Goal: Task Accomplishment & Management: Use online tool/utility

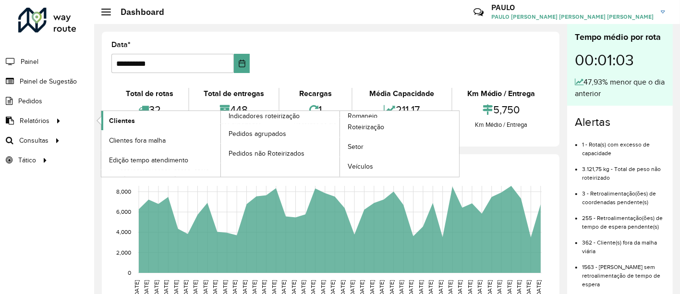
click at [116, 116] on span "Clientes" at bounding box center [122, 121] width 26 height 10
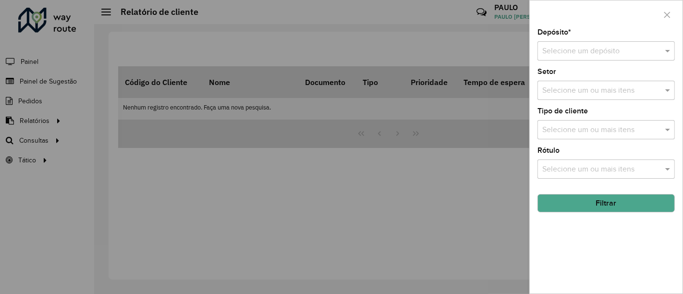
click at [65, 118] on div at bounding box center [341, 147] width 683 height 294
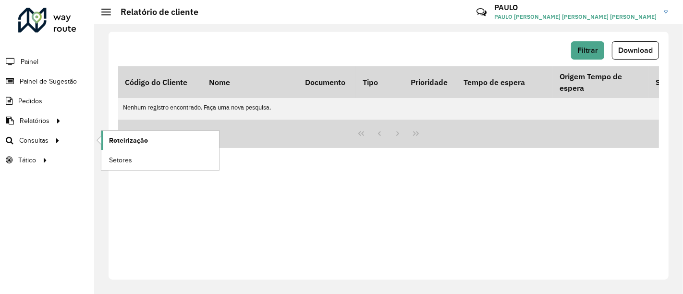
click at [111, 137] on span "Roteirização" at bounding box center [128, 141] width 39 height 10
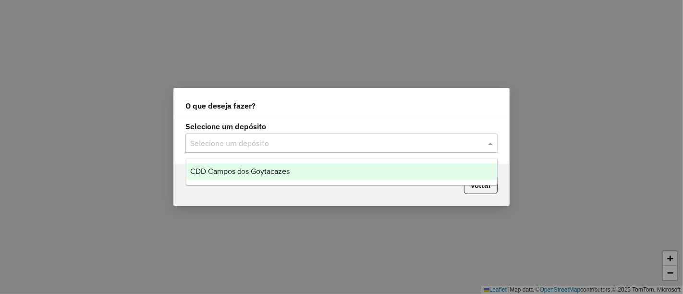
click at [274, 147] on input "text" at bounding box center [332, 144] width 284 height 12
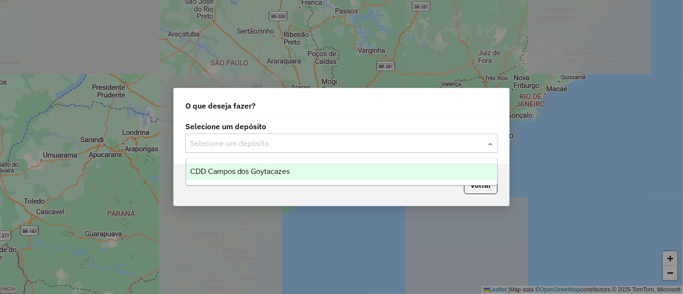
click at [264, 170] on span "CDD Campos dos Goytacazes" at bounding box center [240, 171] width 100 height 8
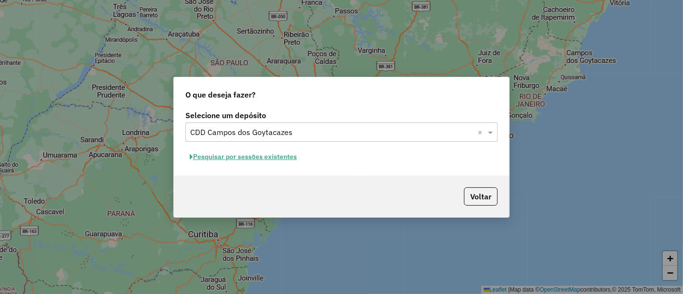
click at [290, 160] on button "Pesquisar por sessões existentes" at bounding box center [244, 156] width 116 height 15
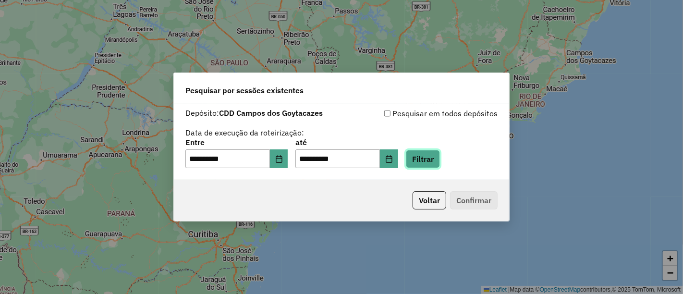
click at [433, 156] on button "Filtrar" at bounding box center [423, 159] width 34 height 18
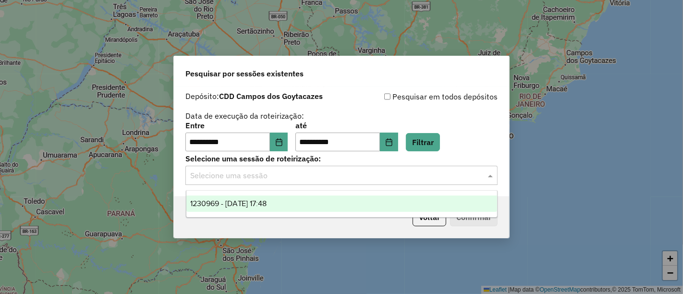
click at [422, 182] on div "Selecione uma sessão" at bounding box center [342, 175] width 312 height 19
click at [376, 204] on div "1230969 - [DATE] 17:48" at bounding box center [341, 204] width 311 height 16
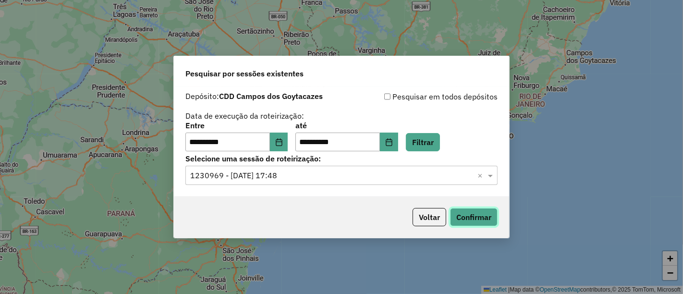
click at [470, 208] on button "Confirmar" at bounding box center [474, 217] width 48 height 18
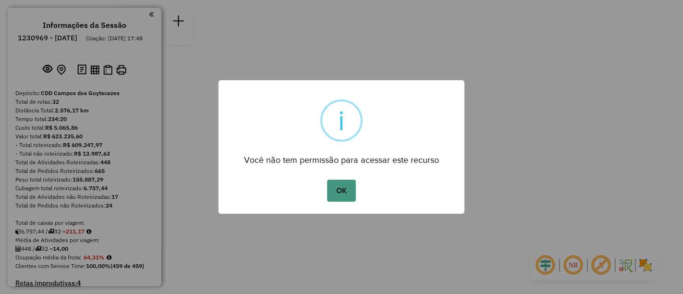
click at [345, 182] on button "OK" at bounding box center [341, 191] width 28 height 22
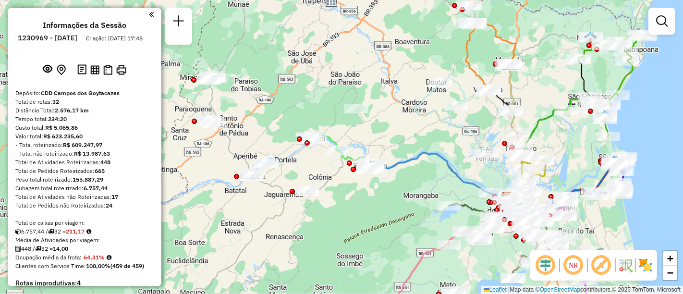
drag, startPoint x: 297, startPoint y: 99, endPoint x: 462, endPoint y: 149, distance: 172.7
click at [462, 149] on div "Janela de atendimento Grade de atendimento Capacidade Transportadoras Veículos …" at bounding box center [341, 147] width 683 height 294
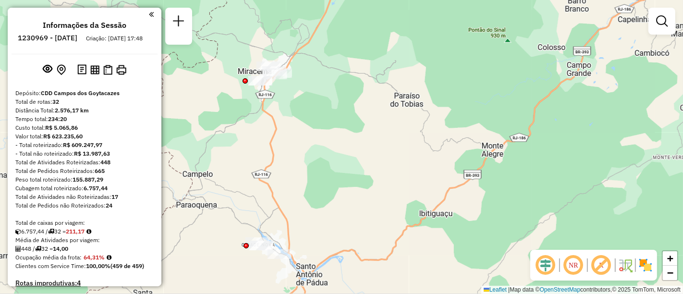
drag, startPoint x: 233, startPoint y: 66, endPoint x: 313, endPoint y: 25, distance: 90.5
click at [313, 25] on div "Janela de atendimento Grade de atendimento Capacidade Transportadoras Veículos …" at bounding box center [341, 147] width 683 height 294
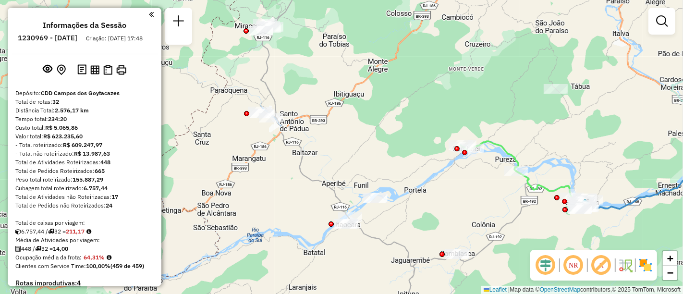
drag, startPoint x: 367, startPoint y: 74, endPoint x: 338, endPoint y: 54, distance: 35.5
click at [338, 54] on div "Janela de atendimento Grade de atendimento Capacidade Transportadoras Veículos …" at bounding box center [341, 147] width 683 height 294
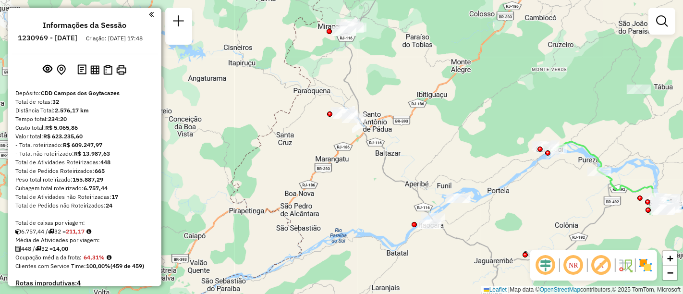
drag, startPoint x: 292, startPoint y: 66, endPoint x: 386, endPoint y: 84, distance: 95.9
click at [386, 84] on div "Janela de atendimento Grade de atendimento Capacidade Transportadoras Veículos …" at bounding box center [341, 147] width 683 height 294
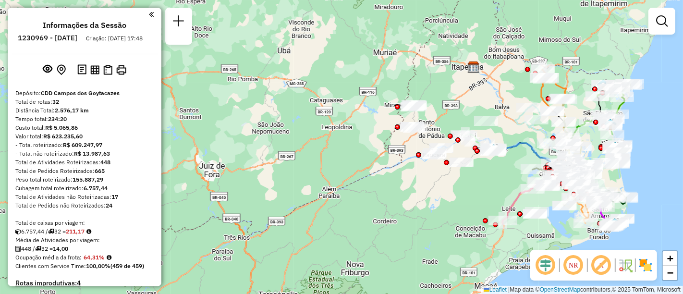
click at [668, 112] on div "Janela de atendimento Grade de atendimento Capacidade Transportadoras Veículos …" at bounding box center [341, 147] width 683 height 294
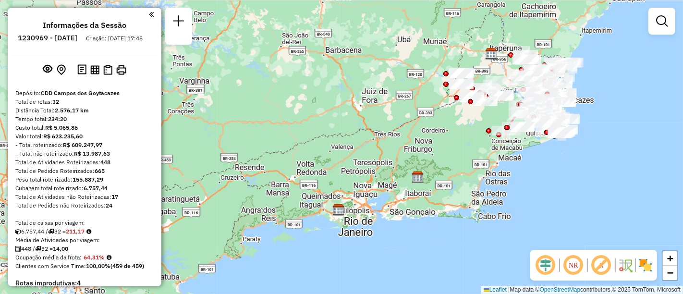
drag, startPoint x: 398, startPoint y: 182, endPoint x: 411, endPoint y: 120, distance: 62.8
click at [411, 120] on div "Janela de atendimento Grade de atendimento Capacidade Transportadoras Veículos …" at bounding box center [341, 147] width 683 height 294
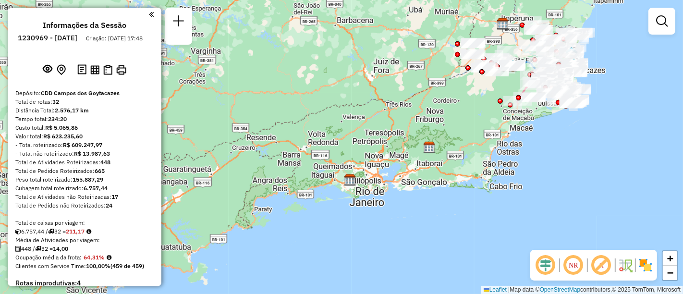
drag, startPoint x: 401, startPoint y: 153, endPoint x: 410, endPoint y: 125, distance: 29.5
click at [410, 125] on div "Janela de atendimento Grade de atendimento Capacidade Transportadoras Veículos …" at bounding box center [341, 147] width 683 height 294
